Goal: Transaction & Acquisition: Register for event/course

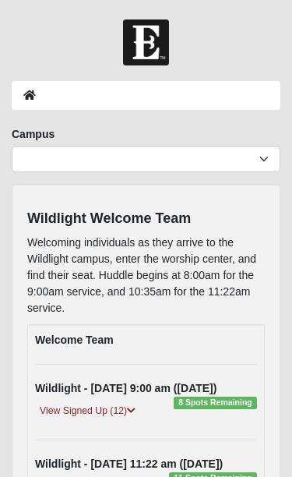
select select "17"
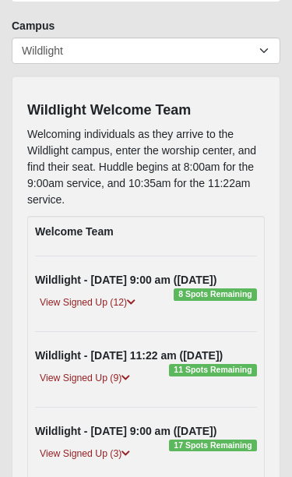
scroll to position [111, 0]
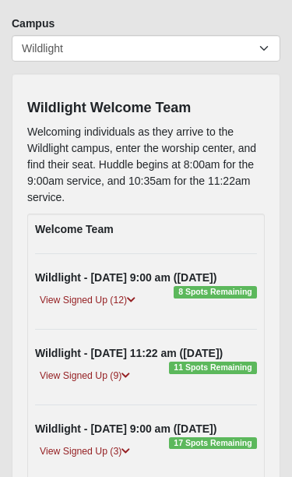
click at [125, 300] on link "View Signed Up (12)" at bounding box center [87, 300] width 105 height 16
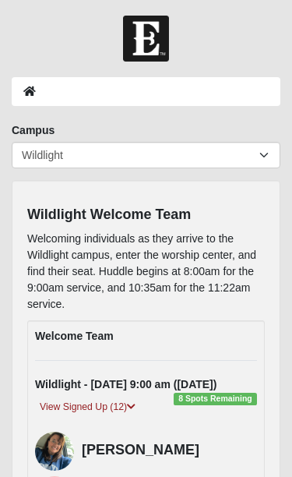
scroll to position [0, 0]
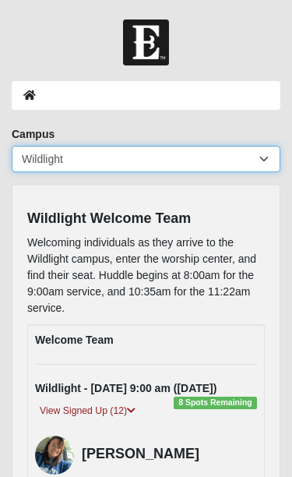
click at [264, 166] on select "Arlington Baymeadows Eleven22 Online [PERSON_NAME][GEOGRAPHIC_DATA] Jesup [GEOG…" at bounding box center [146, 159] width 269 height 26
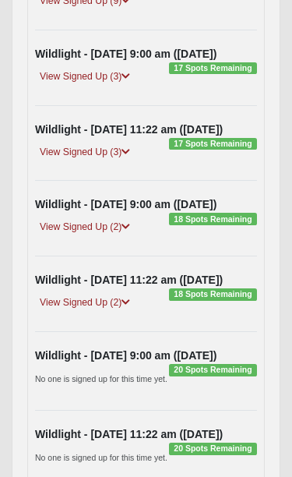
scroll to position [1082, 0]
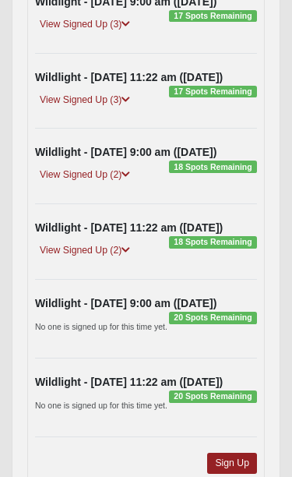
click at [231, 468] on link "Sign Up" at bounding box center [232, 463] width 50 height 21
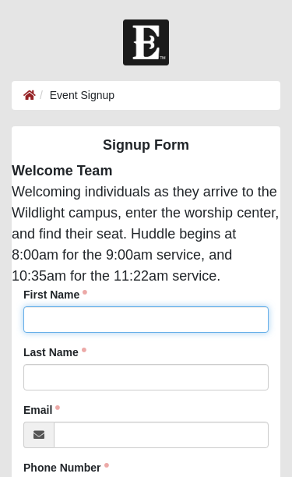
click at [158, 319] on input "First Name" at bounding box center [145, 319] width 245 height 26
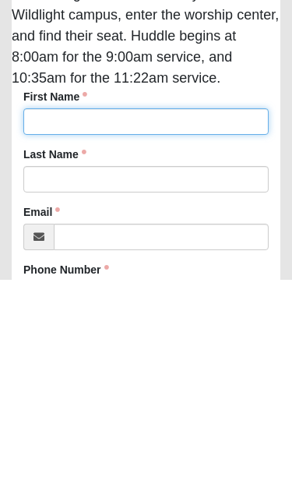
type input "Mark"
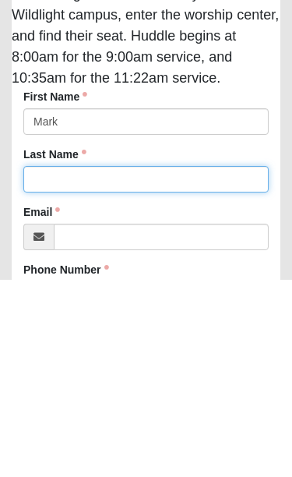
type input "Seversky"
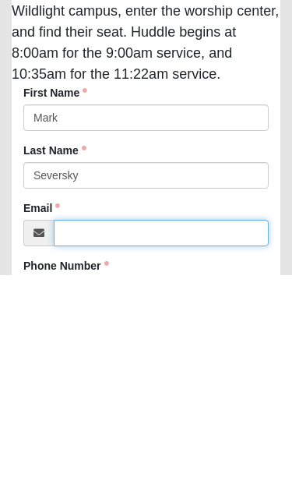
type input "[EMAIL_ADDRESS][DOMAIN_NAME]"
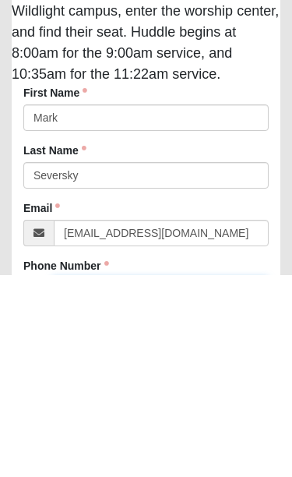
scroll to position [3, 0]
type input "[PHONE_NUMBER]"
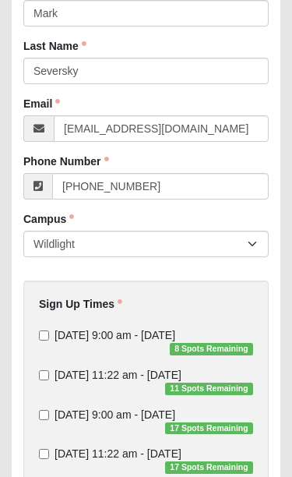
scroll to position [308, 0]
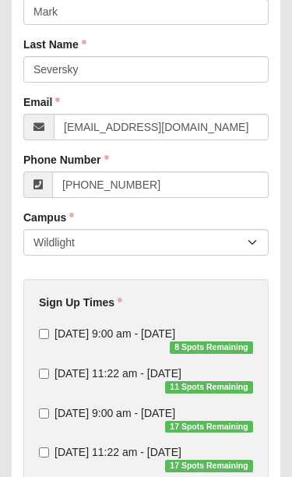
click at [41, 344] on label "[DATE] 9:00 am - [DATE] 8 Spots Remaining" at bounding box center [146, 340] width 214 height 28
click at [41, 339] on input "[DATE] 9:00 am - [DATE] 8 Spots Remaining" at bounding box center [44, 334] width 10 height 10
checkbox input "true"
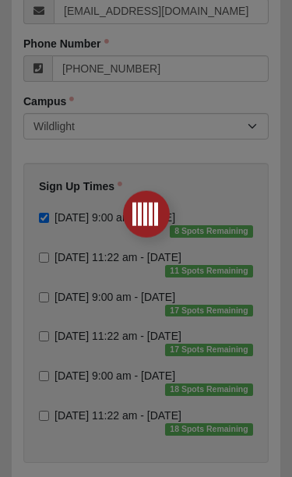
scroll to position [0, 0]
